Goal: Register for event/course

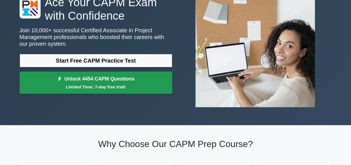
click at [98, 85] on small "Limited Time: 7-day free trial!" at bounding box center [96, 86] width 139 height 6
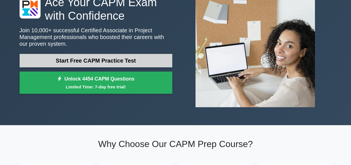
click at [90, 63] on link "Start Free CAPM Practice Test" at bounding box center [96, 60] width 153 height 13
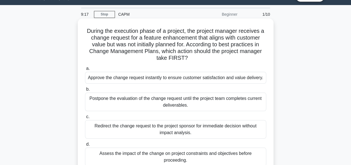
scroll to position [26, 0]
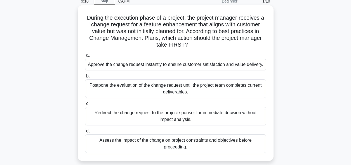
click at [174, 119] on div "Redirect the change request to the project sponsor for immediate decision witho…" at bounding box center [175, 116] width 181 height 18
click at [85, 105] on input "c. Redirect the change request to the project sponsor for immediate decision wi…" at bounding box center [85, 104] width 0 height 4
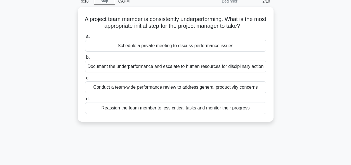
scroll to position [0, 0]
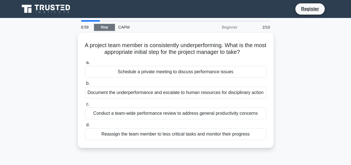
click at [109, 26] on link "Stop" at bounding box center [104, 27] width 21 height 7
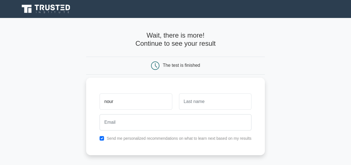
type input "nour"
click at [190, 99] on input "text" at bounding box center [215, 101] width 73 height 16
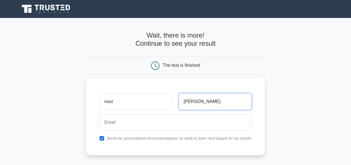
type input "mohammad"
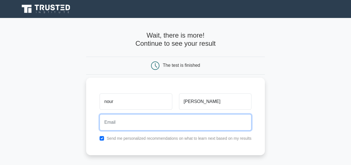
click at [173, 125] on input "email" at bounding box center [176, 122] width 152 height 16
type input "nourelsabbagh402@gmail.com"
